Goal: Use online tool/utility

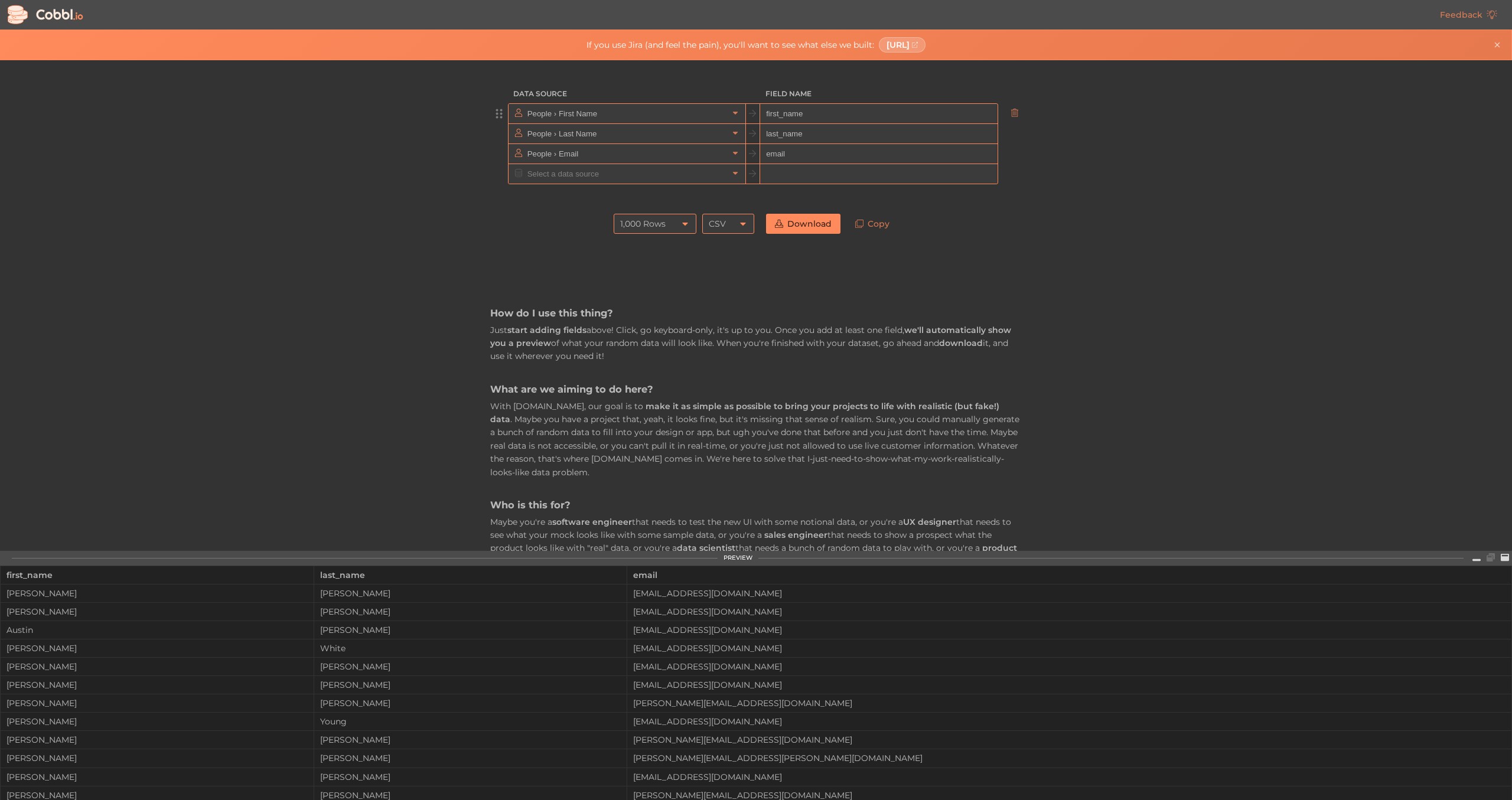
click at [641, 113] on input "People › First Name" at bounding box center [626, 113] width 203 height 19
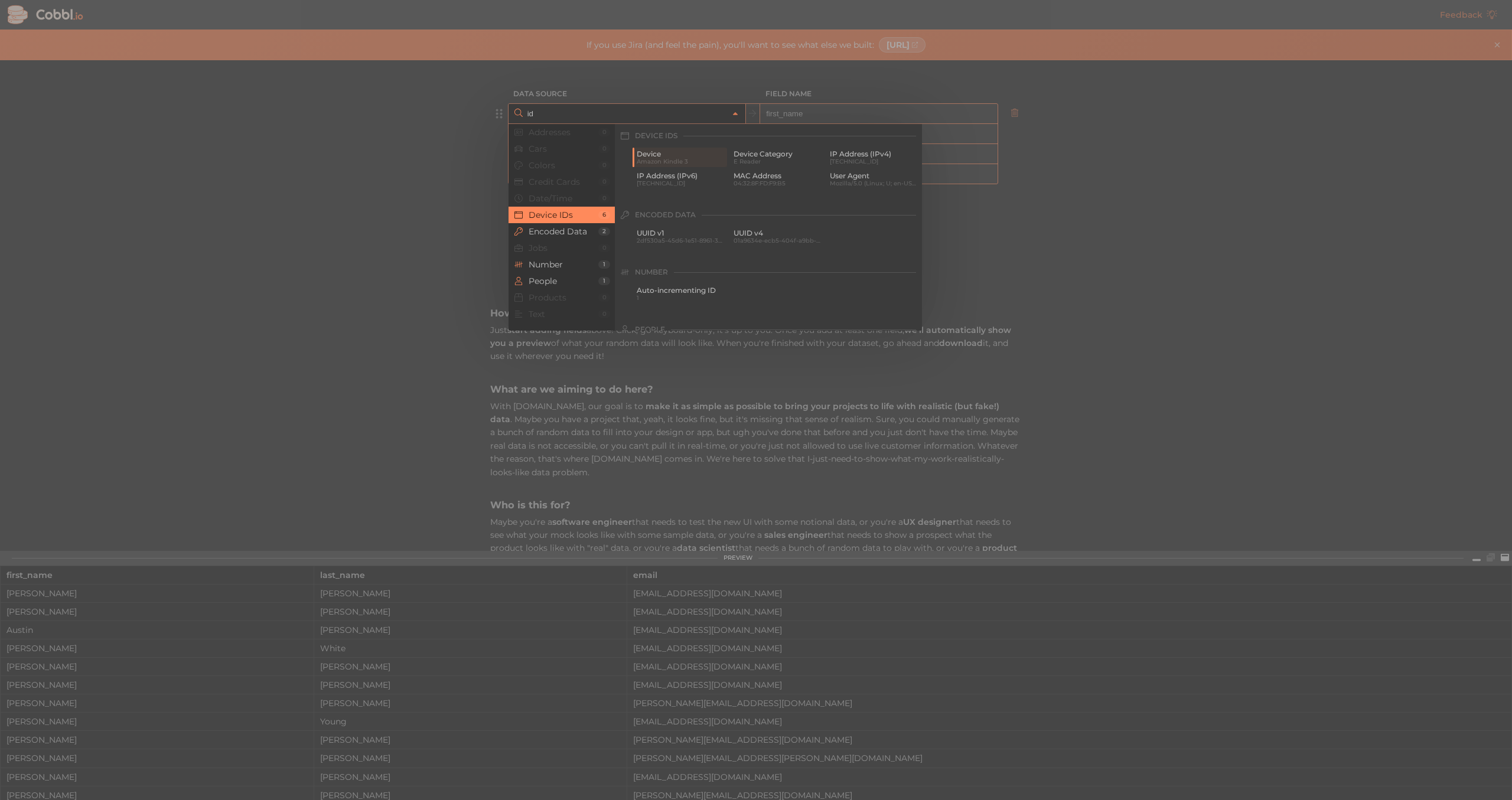
type input "i"
click at [696, 288] on span "Auto-incrementing ID" at bounding box center [680, 290] width 88 height 8
type input "Number › Auto-incrementing ID"
type input "id"
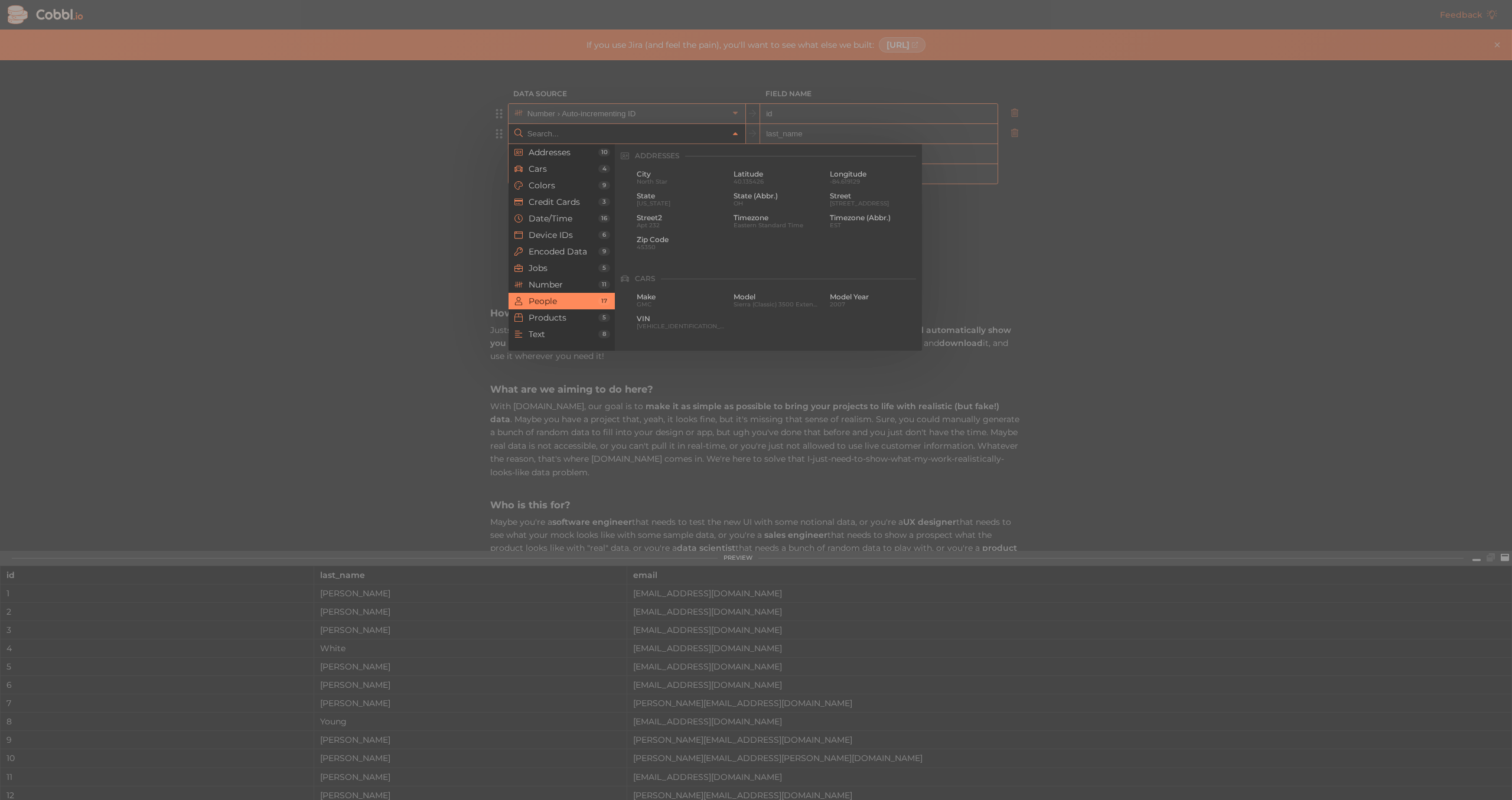
click at [649, 138] on input "text" at bounding box center [626, 133] width 203 height 19
type input "s"
type input "r"
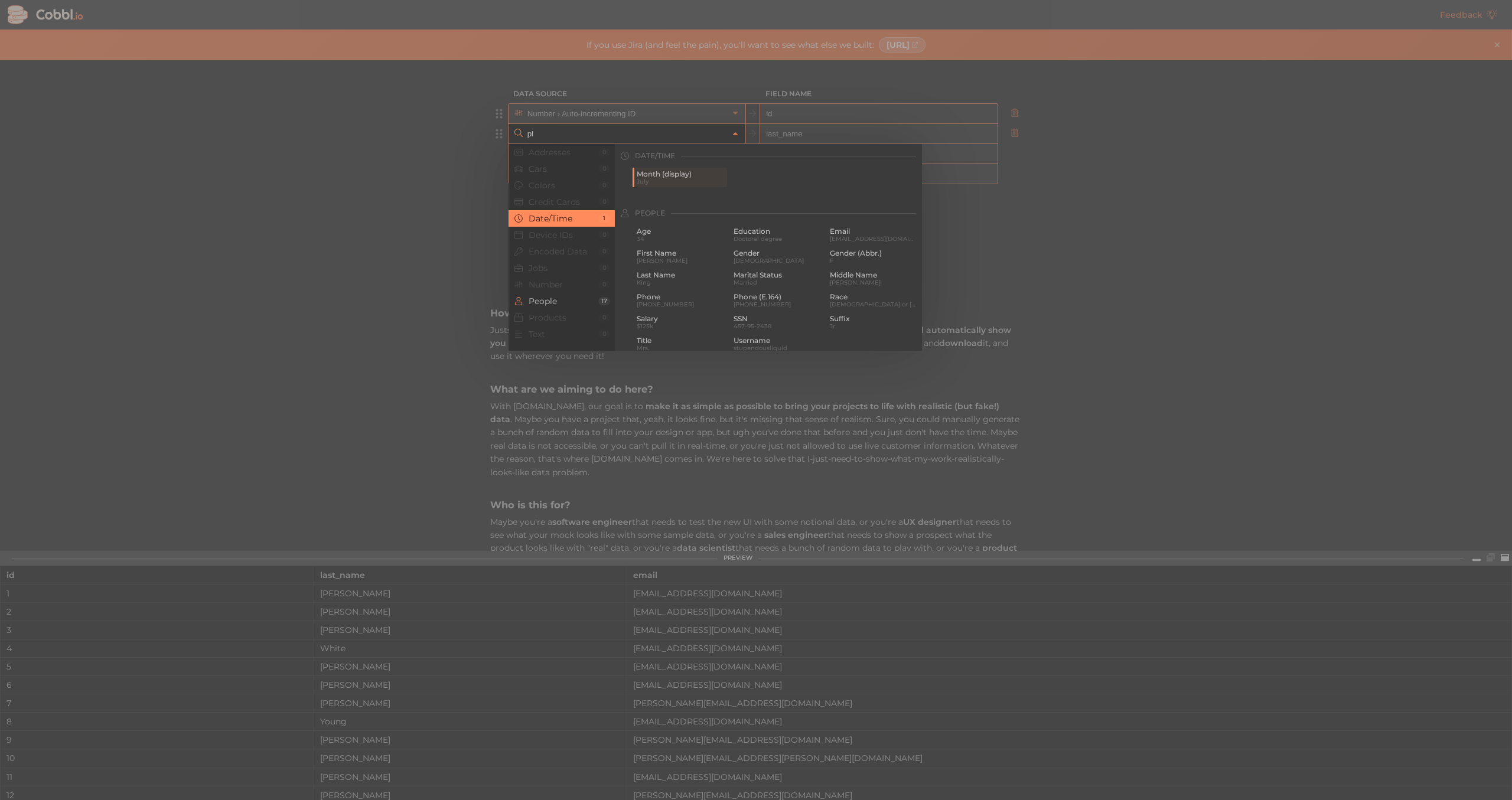
type input "p"
type input "u"
click at [693, 195] on span "Title" at bounding box center [680, 195] width 88 height 8
type input "Jobs › Title"
type input "title"
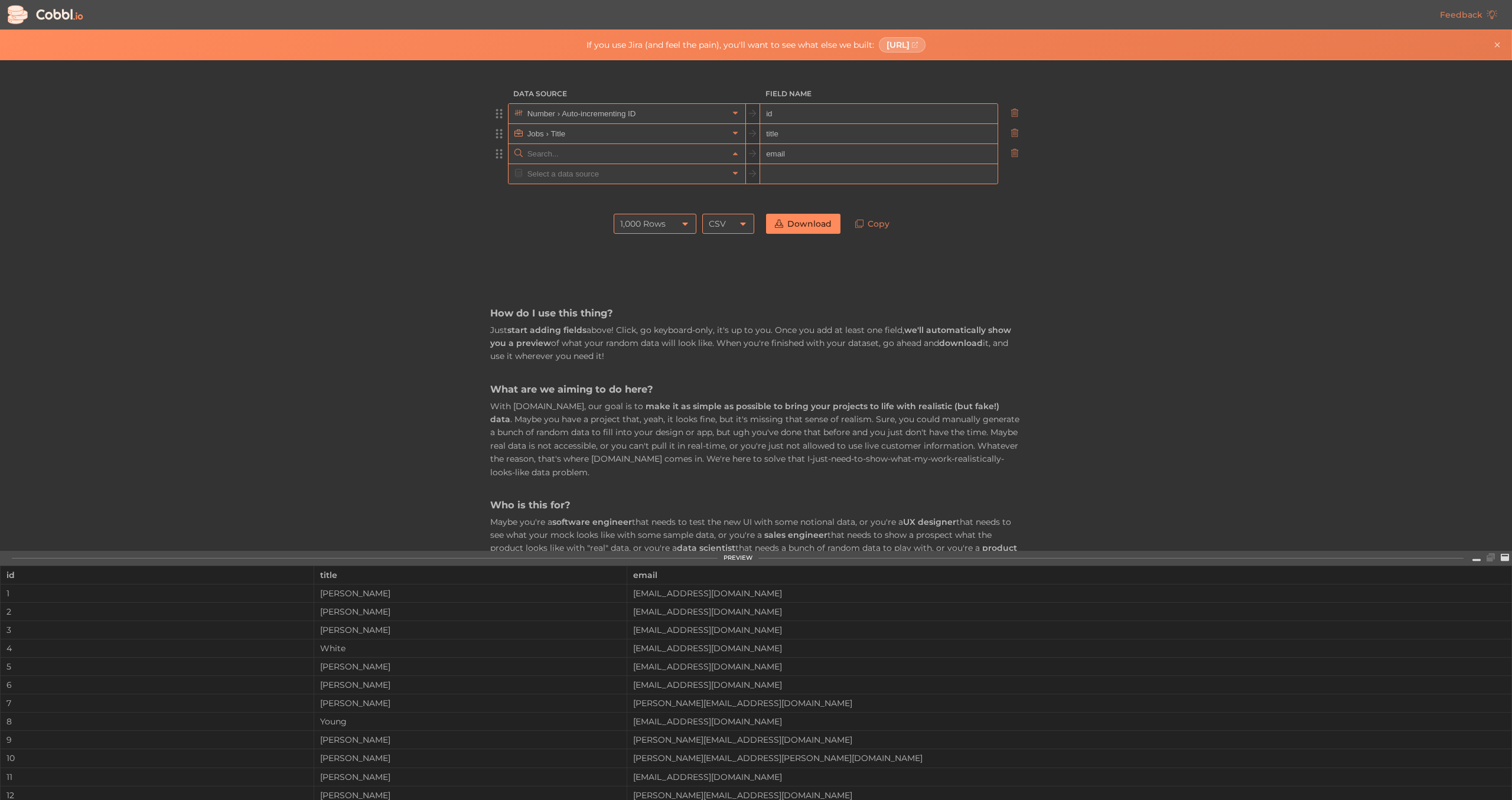
click at [650, 158] on input "text" at bounding box center [626, 153] width 203 height 19
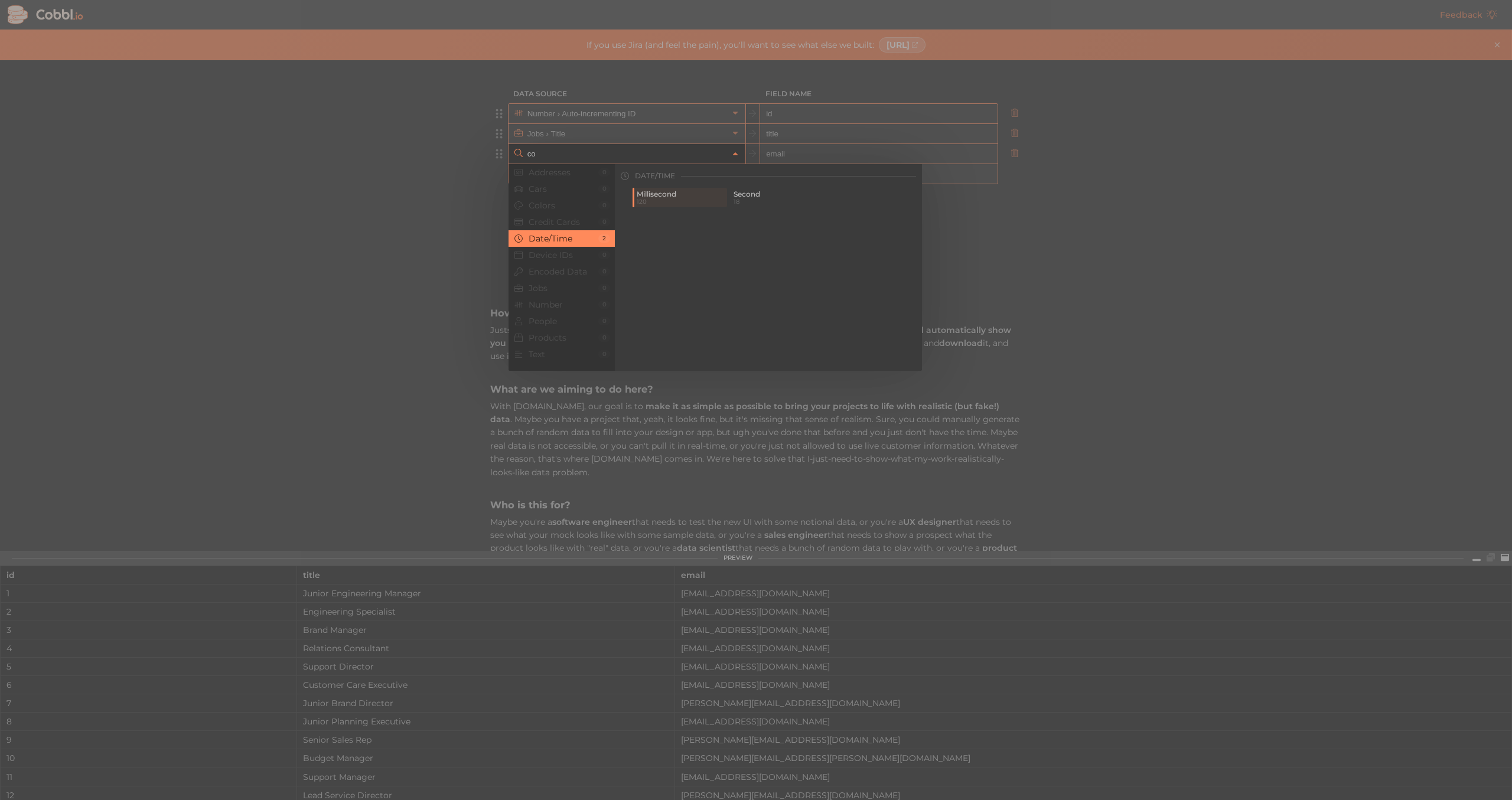
type input "c"
click at [694, 197] on span "Word" at bounding box center [680, 194] width 88 height 8
type input "Text › Word"
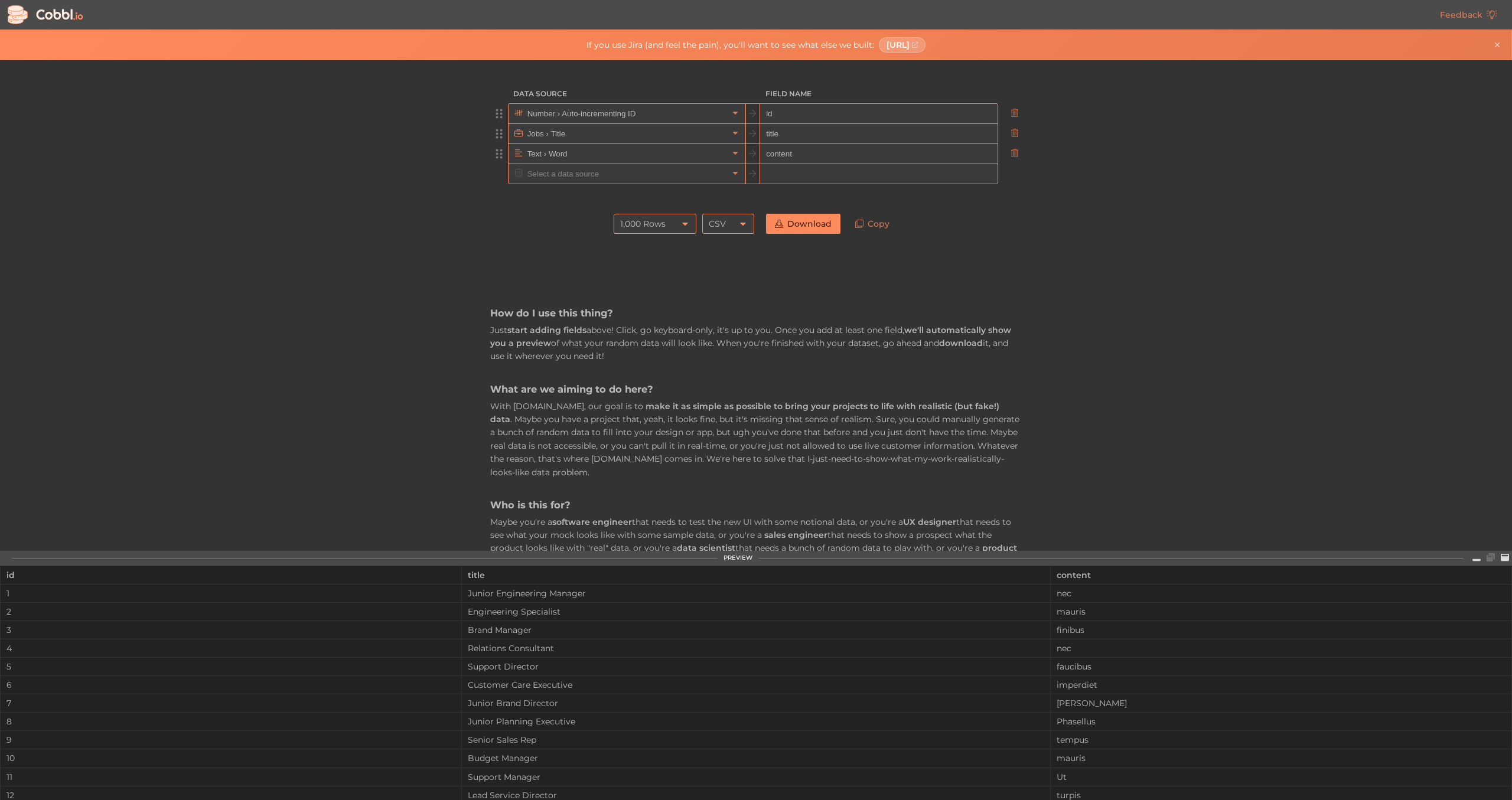
type input "content"
drag, startPoint x: 816, startPoint y: 142, endPoint x: 755, endPoint y: 132, distance: 61.8
click at [760, 132] on input "title" at bounding box center [878, 134] width 237 height 20
type input "t"
type input "role"
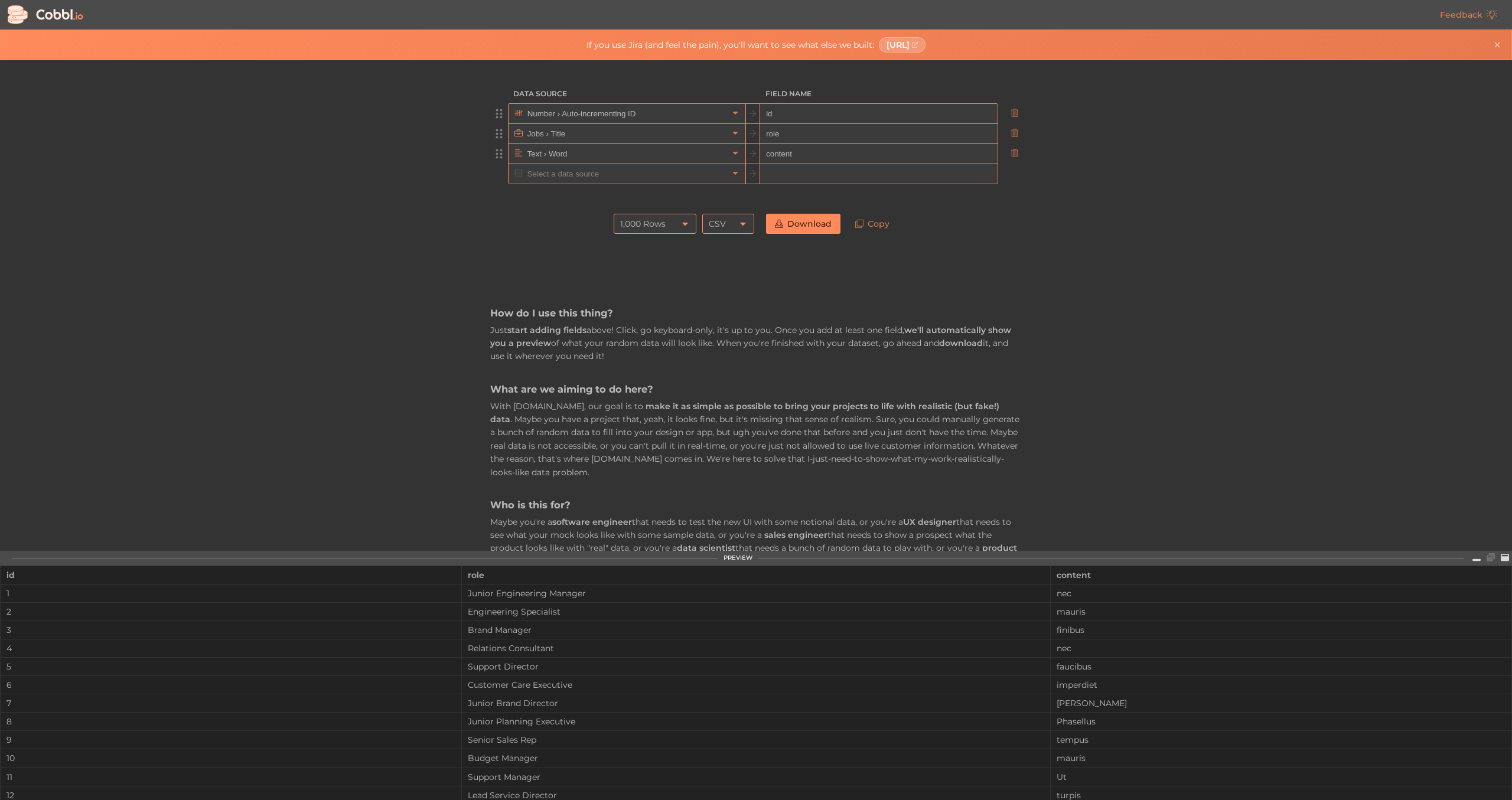
click at [1087, 221] on div "Data Source Field Name Number › Auto-incrementing ID id Jobs › Title role Text …" at bounding box center [755, 305] width 1511 height 490
click at [752, 218] on div "CSV" at bounding box center [728, 224] width 52 height 20
click at [740, 263] on li "JSON" at bounding box center [729, 264] width 51 height 20
click at [685, 223] on icon at bounding box center [685, 224] width 6 height 3
click at [676, 247] on li "10 Rows" at bounding box center [655, 244] width 81 height 20
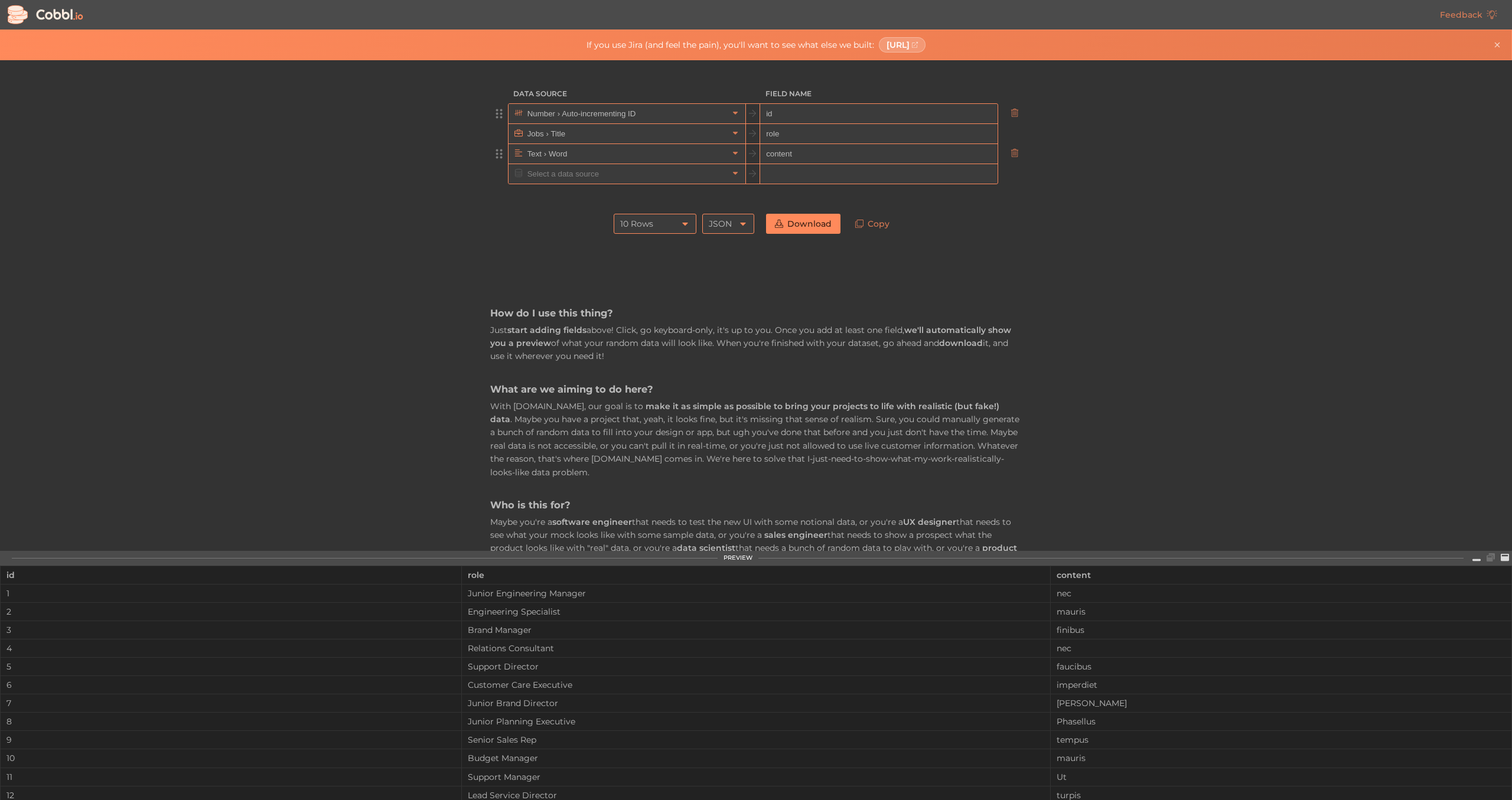
click at [853, 241] on div "How do I use this thing? Just start adding fields above! Click, go keyboard-onl…" at bounding box center [755, 609] width 531 height 738
click at [809, 218] on link "Download" at bounding box center [803, 224] width 74 height 20
